Goal: Transaction & Acquisition: Purchase product/service

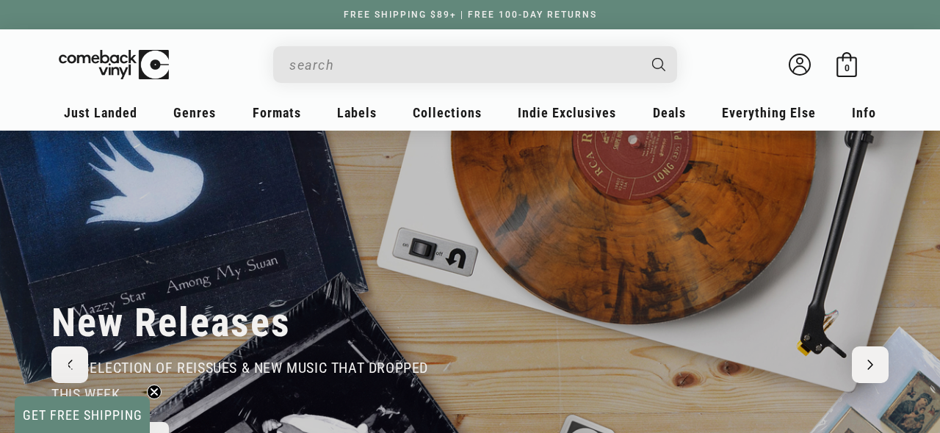
click at [352, 73] on input "When autocomplete results are available use up and down arrows to review and en…" at bounding box center [463, 65] width 348 height 30
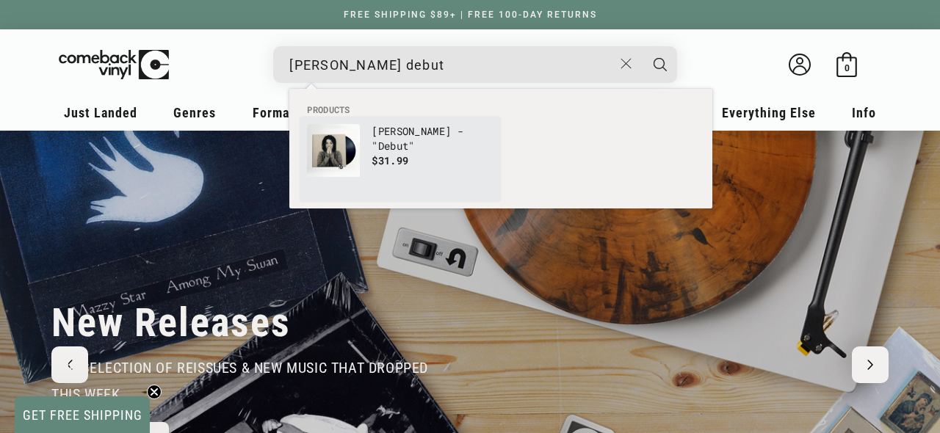
type input "[PERSON_NAME] debut"
click at [418, 153] on p "$31.99" at bounding box center [432, 160] width 122 height 15
